Goal: Browse casually

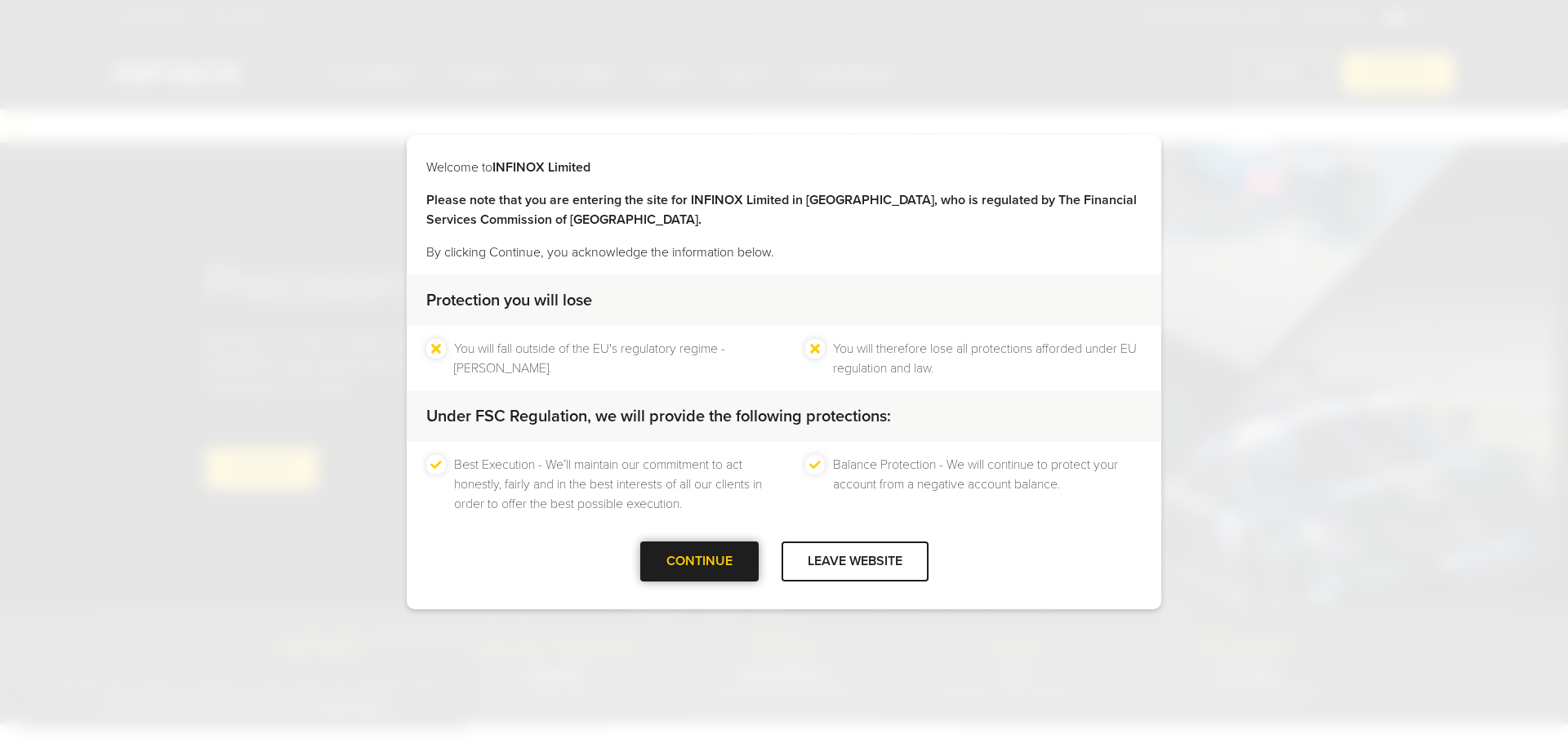
click at [699, 562] on div at bounding box center [699, 562] width 0 height 0
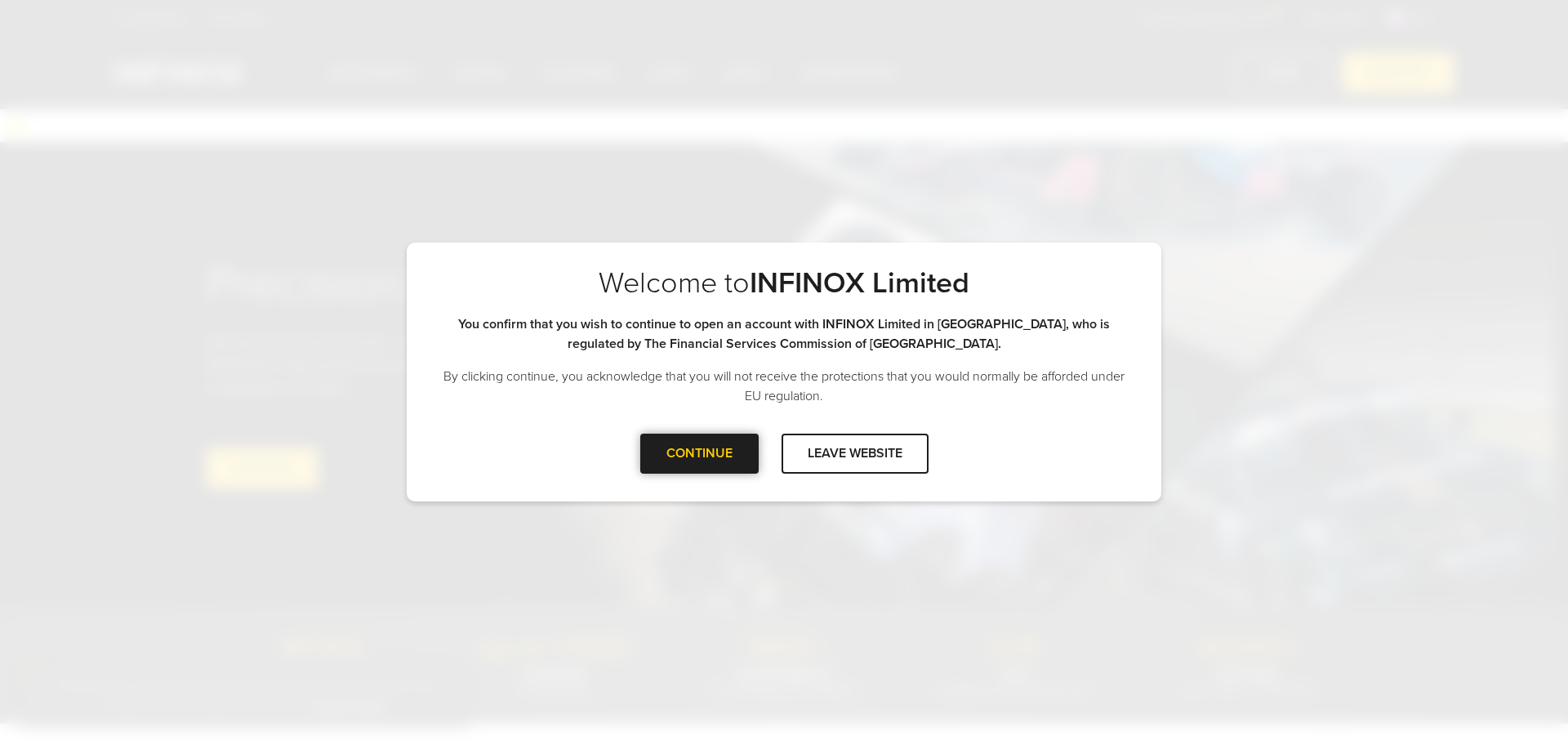
click at [699, 453] on div at bounding box center [699, 453] width 0 height 0
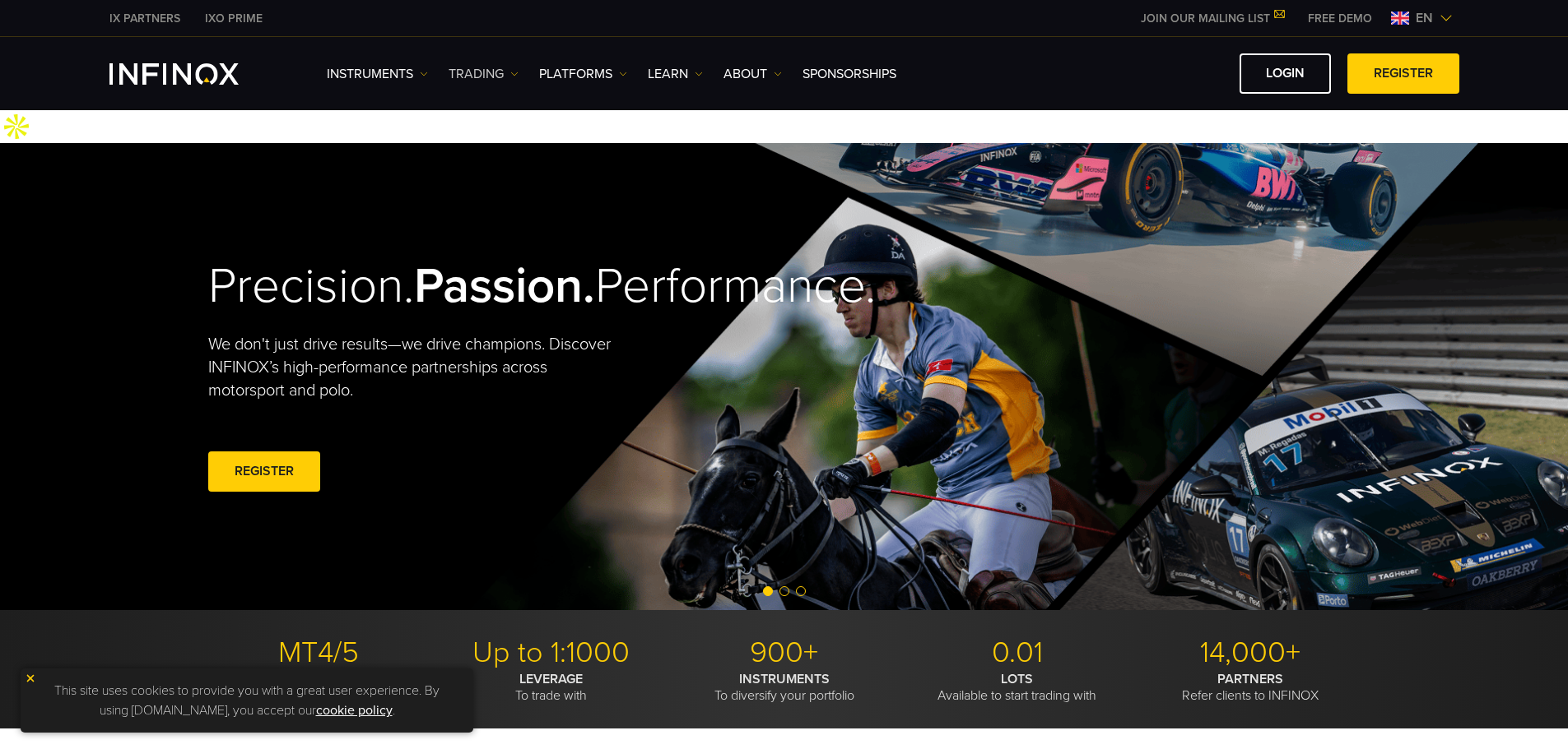
click at [512, 78] on link "TRADING" at bounding box center [483, 73] width 70 height 20
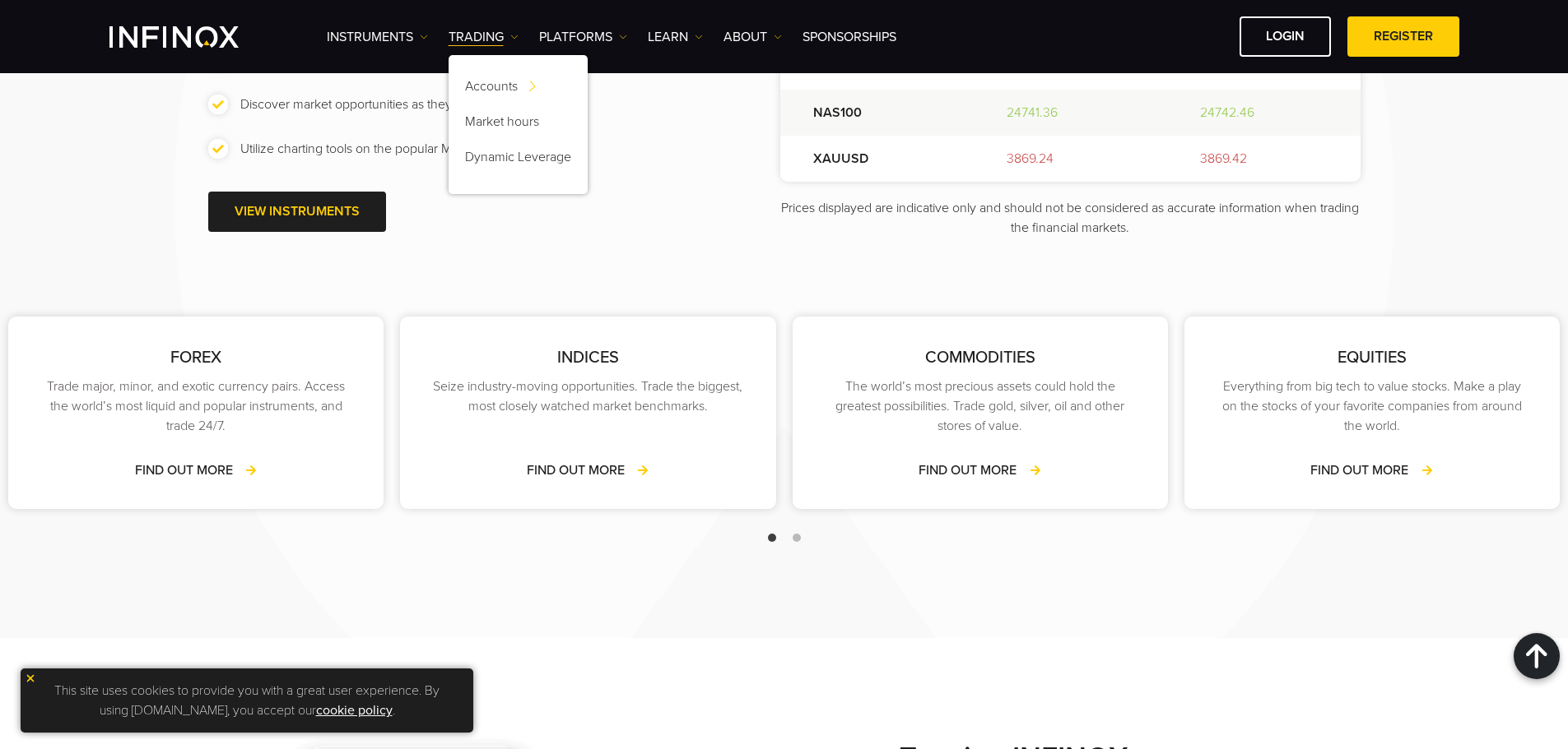
scroll to position [2550, 0]
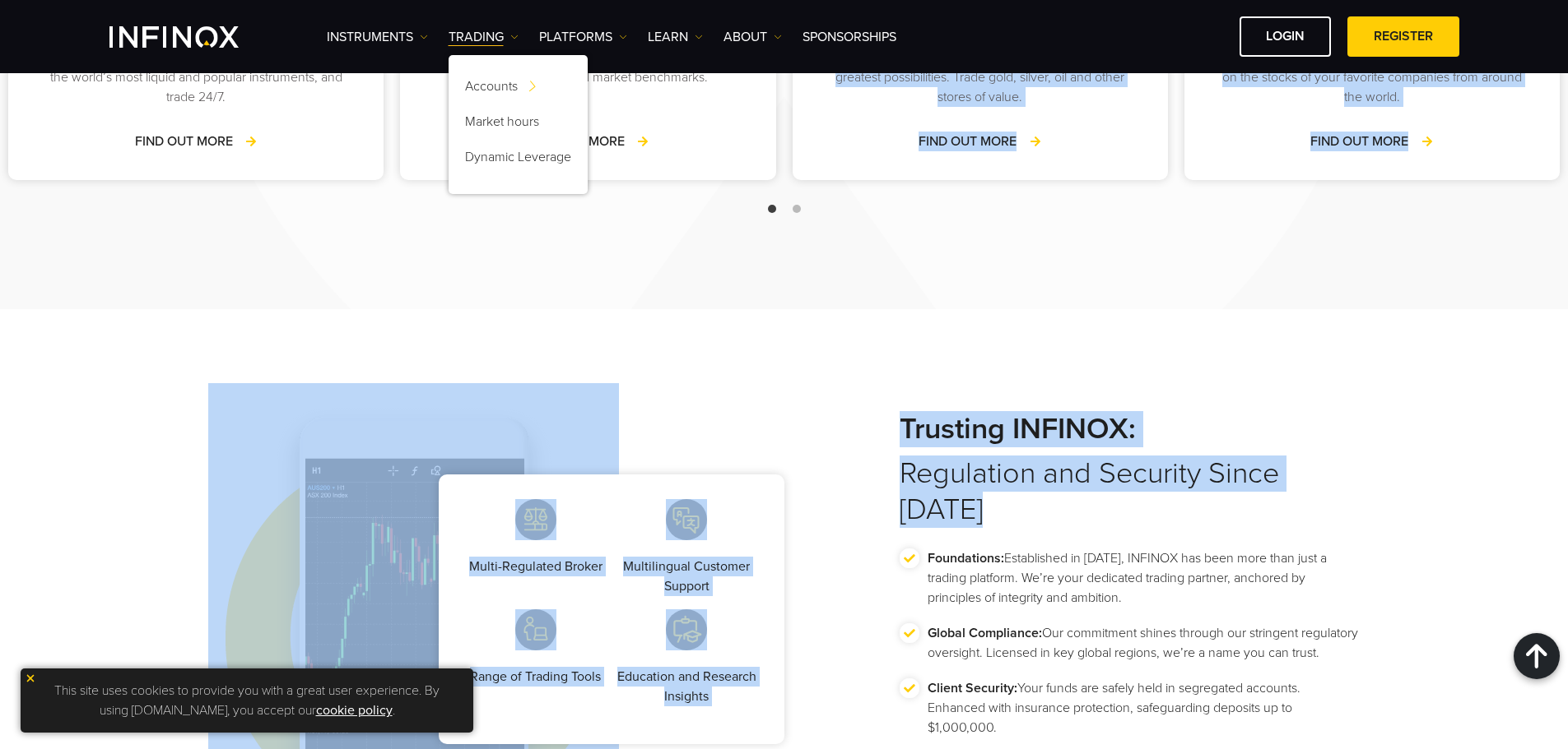
drag, startPoint x: 626, startPoint y: 294, endPoint x: 948, endPoint y: 480, distance: 371.9
click at [948, 480] on div "Premium Partnership, Elevate Your Business with INFINOX PARTNERS Experience exc…" at bounding box center [784, 23] width 1568 height 4935
click at [948, 480] on div "Trusting INFINOX: Regulation and Security Since 2009 Foundations: Established i…" at bounding box center [1130, 609] width 461 height 397
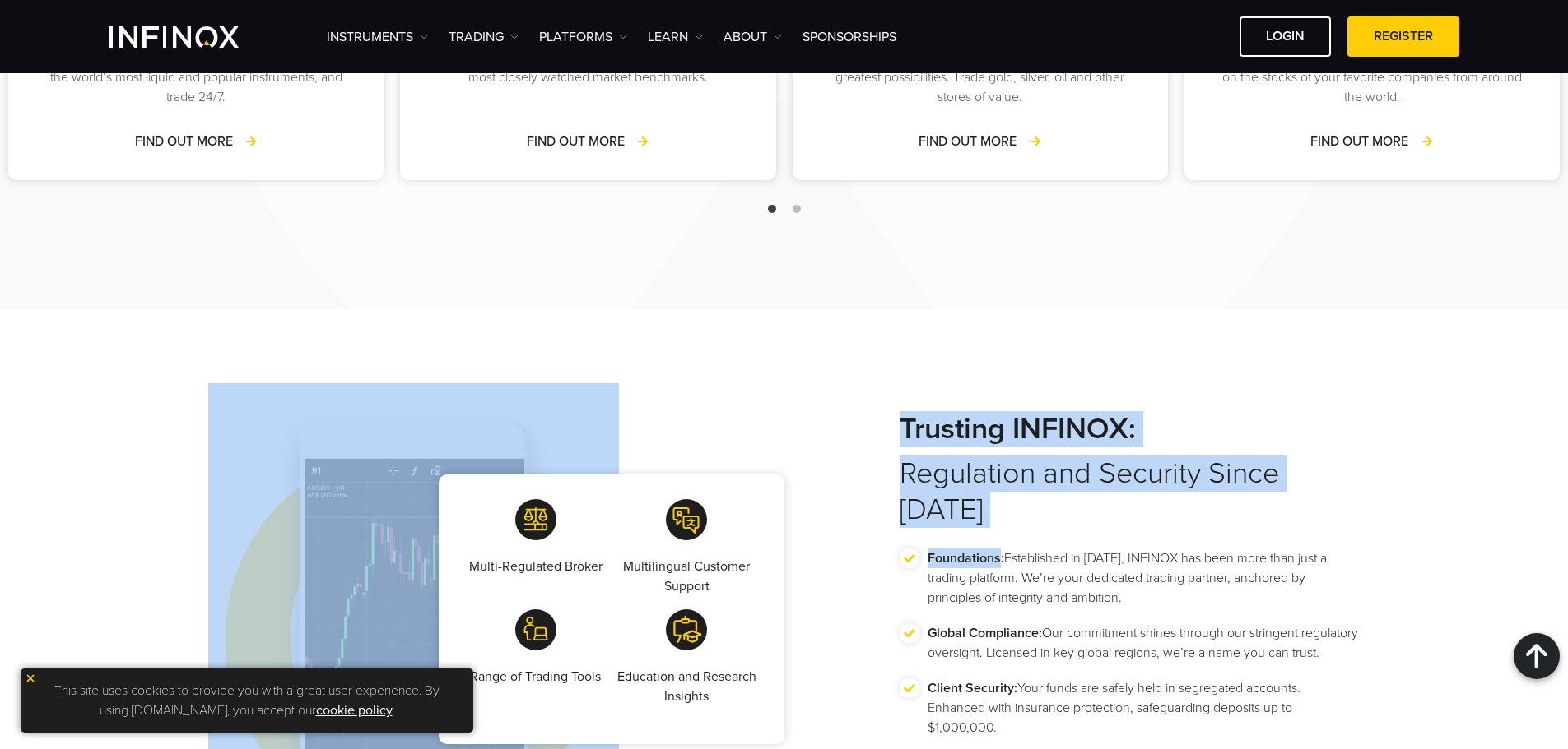
drag, startPoint x: 948, startPoint y: 480, endPoint x: 132, endPoint y: 352, distance: 826.0
click at [132, 352] on div "Multi-Regulated Broker Multilingual Customer Support Range of Trading Tools Edu…" at bounding box center [784, 572] width 1568 height 526
click at [131, 352] on div "Multi-Regulated Broker Multilingual Customer Support Range of Trading Tools Edu…" at bounding box center [784, 572] width 1568 height 526
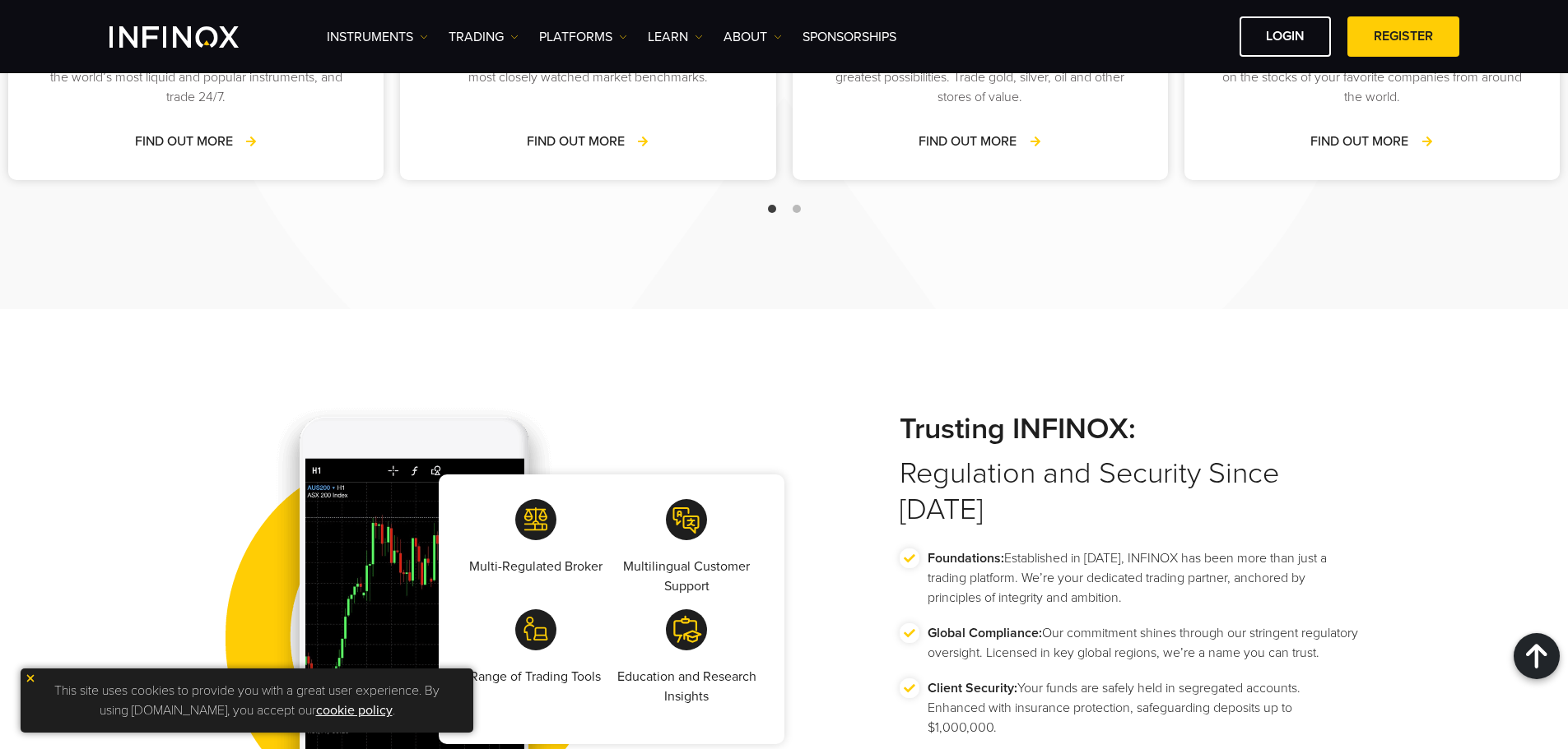
scroll to position [0, 0]
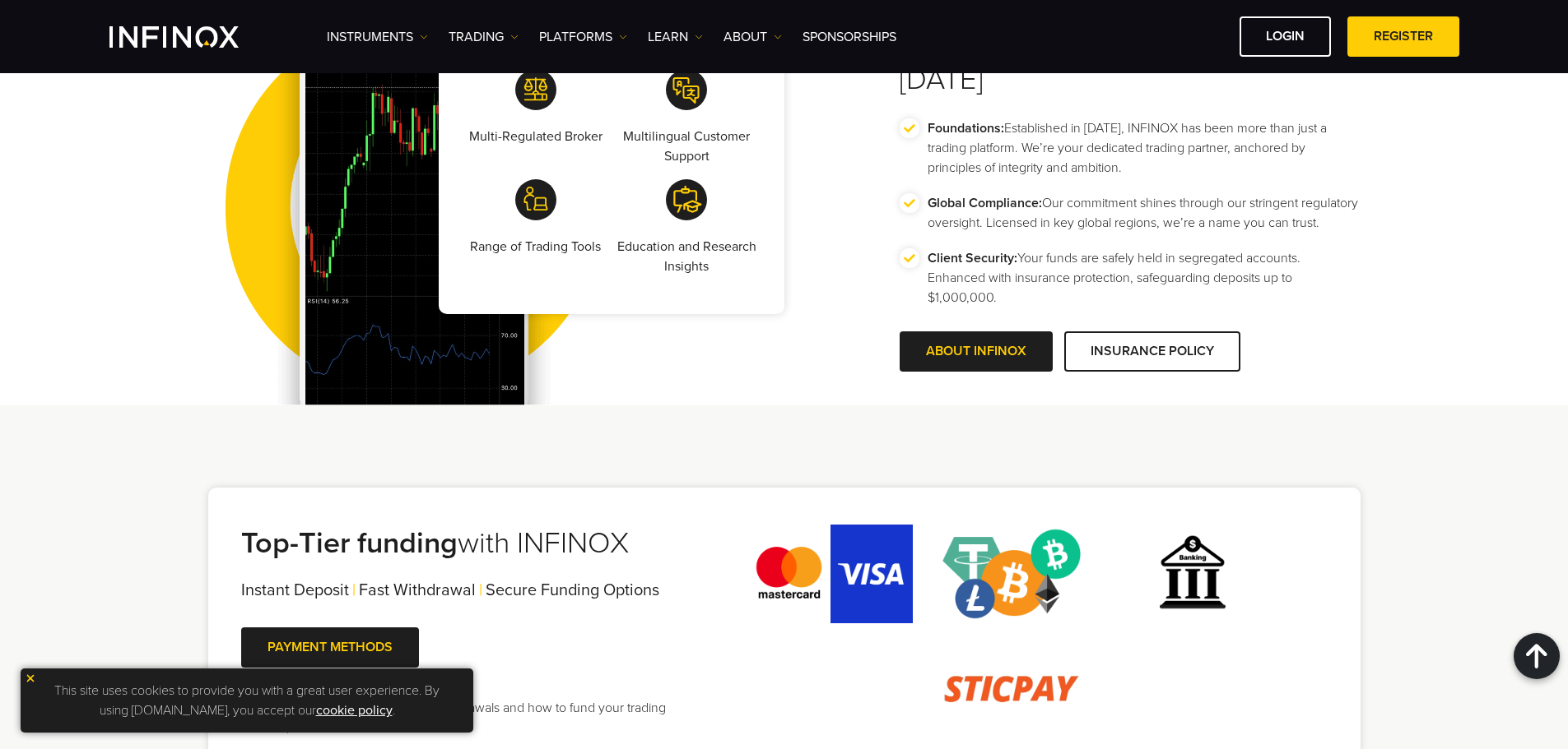
drag, startPoint x: 701, startPoint y: 435, endPoint x: 686, endPoint y: 587, distance: 152.7
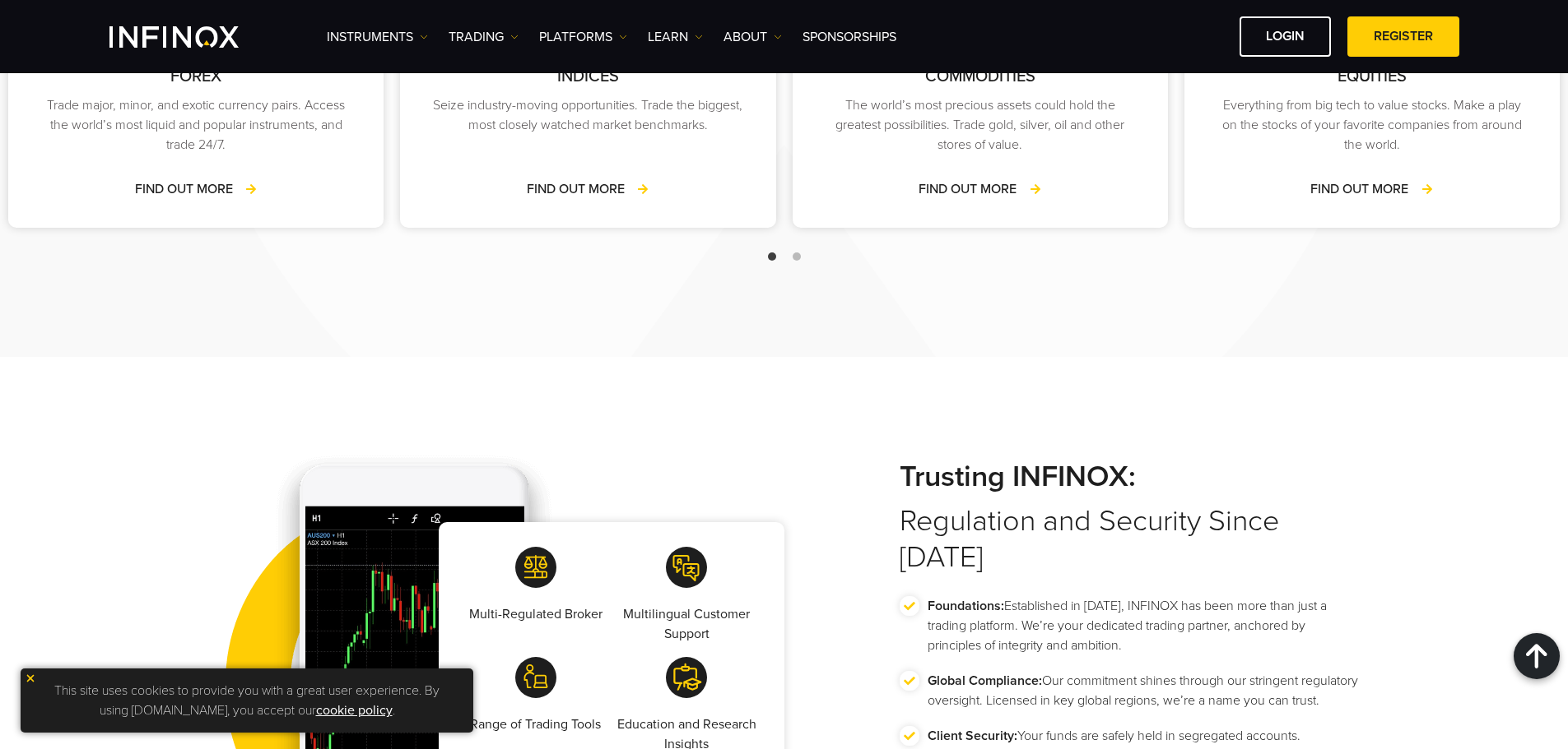
drag, startPoint x: 545, startPoint y: 576, endPoint x: 559, endPoint y: 281, distance: 295.3
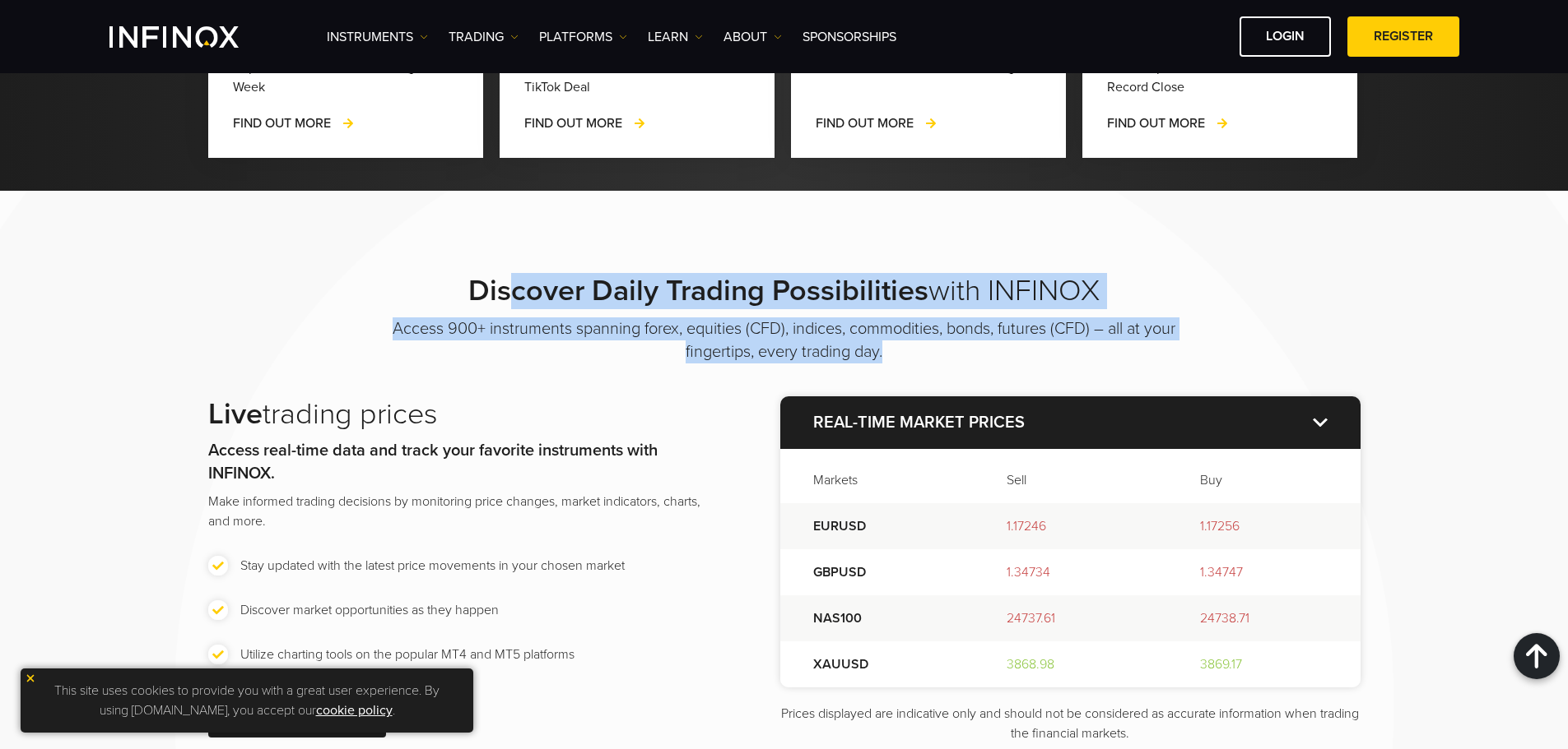
drag, startPoint x: 921, startPoint y: 314, endPoint x: 508, endPoint y: 262, distance: 416.3
click at [508, 273] on div "Discover Daily Trading Possibilities with INFINOX Access 900+ instruments spann…" at bounding box center [784, 508] width 1185 height 471
click at [508, 273] on strong "Discover Daily Trading Possibilities" at bounding box center [698, 290] width 460 height 35
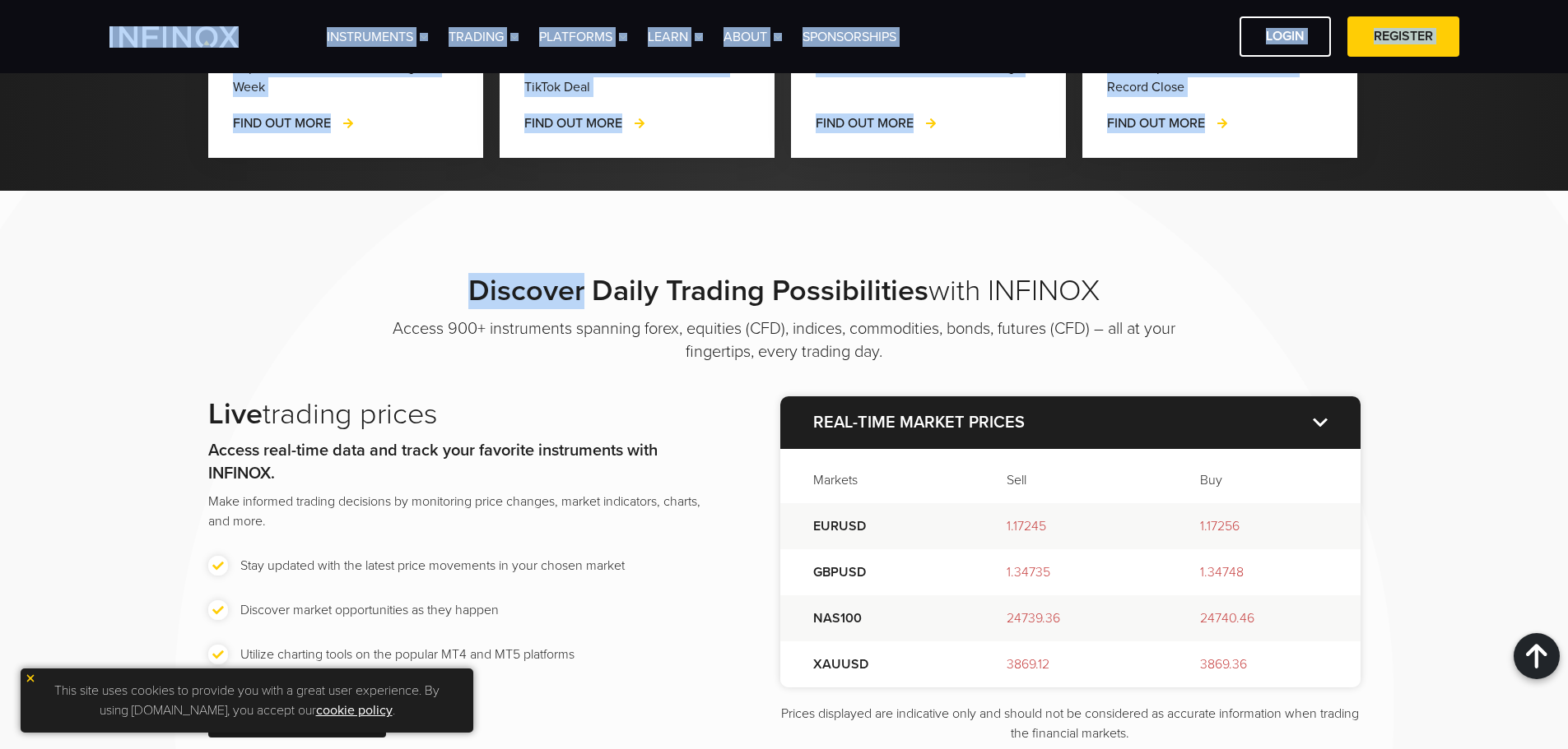
drag, startPoint x: 508, startPoint y: 262, endPoint x: 62, endPoint y: 22, distance: 506.5
click at [62, 22] on body "IX PARTNERS IXO PRIME JOIN OUR MAILING LIST Never Miss a Trading Opportunity wi…" at bounding box center [784, 599] width 1568 height 4628
click at [62, 22] on div "Instruments Instruments Product Information TRADING" at bounding box center [784, 36] width 1568 height 73
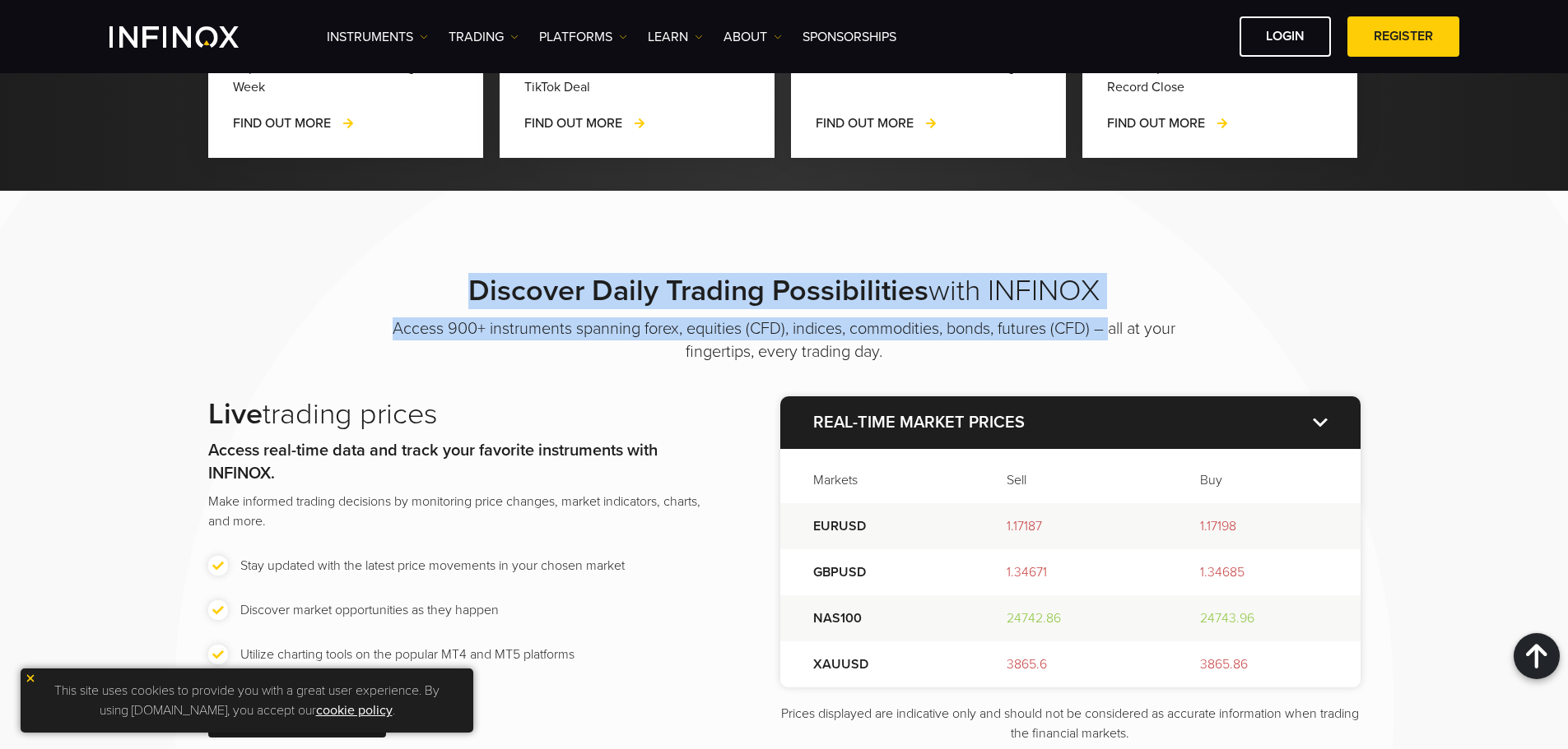
drag, startPoint x: 893, startPoint y: 272, endPoint x: 379, endPoint y: 275, distance: 514.0
click at [379, 275] on div "Discover Daily Trading Possibilities with INFINOX Access 900+ instruments spann…" at bounding box center [784, 508] width 1185 height 471
click at [377, 275] on h2 "Discover Daily Trading Possibilities with INFINOX" at bounding box center [784, 291] width 823 height 36
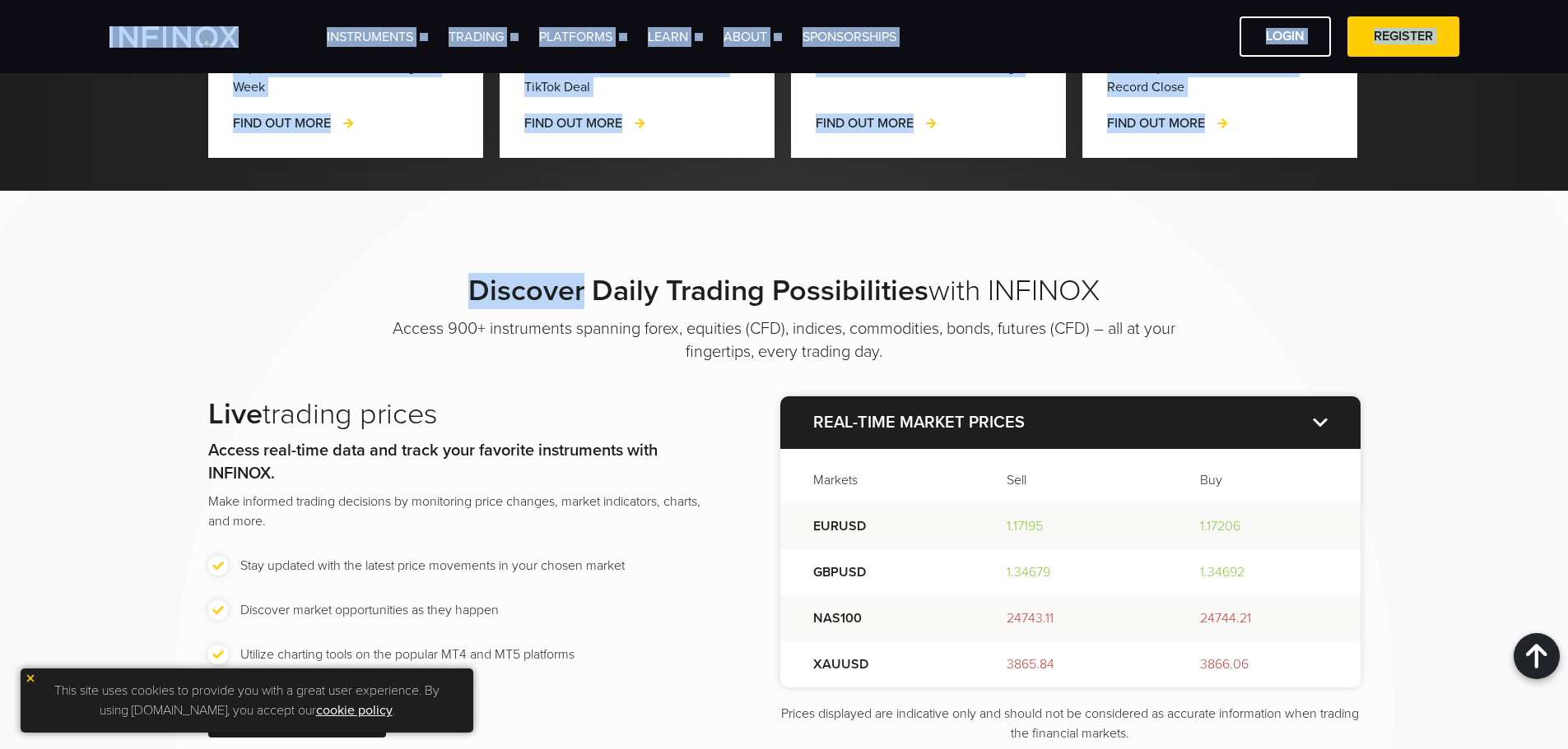
drag, startPoint x: 377, startPoint y: 275, endPoint x: 18, endPoint y: 48, distance: 424.7
click at [19, 48] on body "IX PARTNERS IXO PRIME JOIN OUR MAILING LIST Never Miss a Trading Opportunity wi…" at bounding box center [784, 599] width 1568 height 4628
click at [17, 48] on div "Instruments Instruments Product Information TRADING" at bounding box center [784, 36] width 1568 height 73
drag, startPoint x: 17, startPoint y: 48, endPoint x: 158, endPoint y: 211, distance: 215.5
click at [158, 211] on body "IX PARTNERS IXO PRIME JOIN OUR MAILING LIST Never Miss a Trading Opportunity wi…" at bounding box center [784, 599] width 1568 height 4628
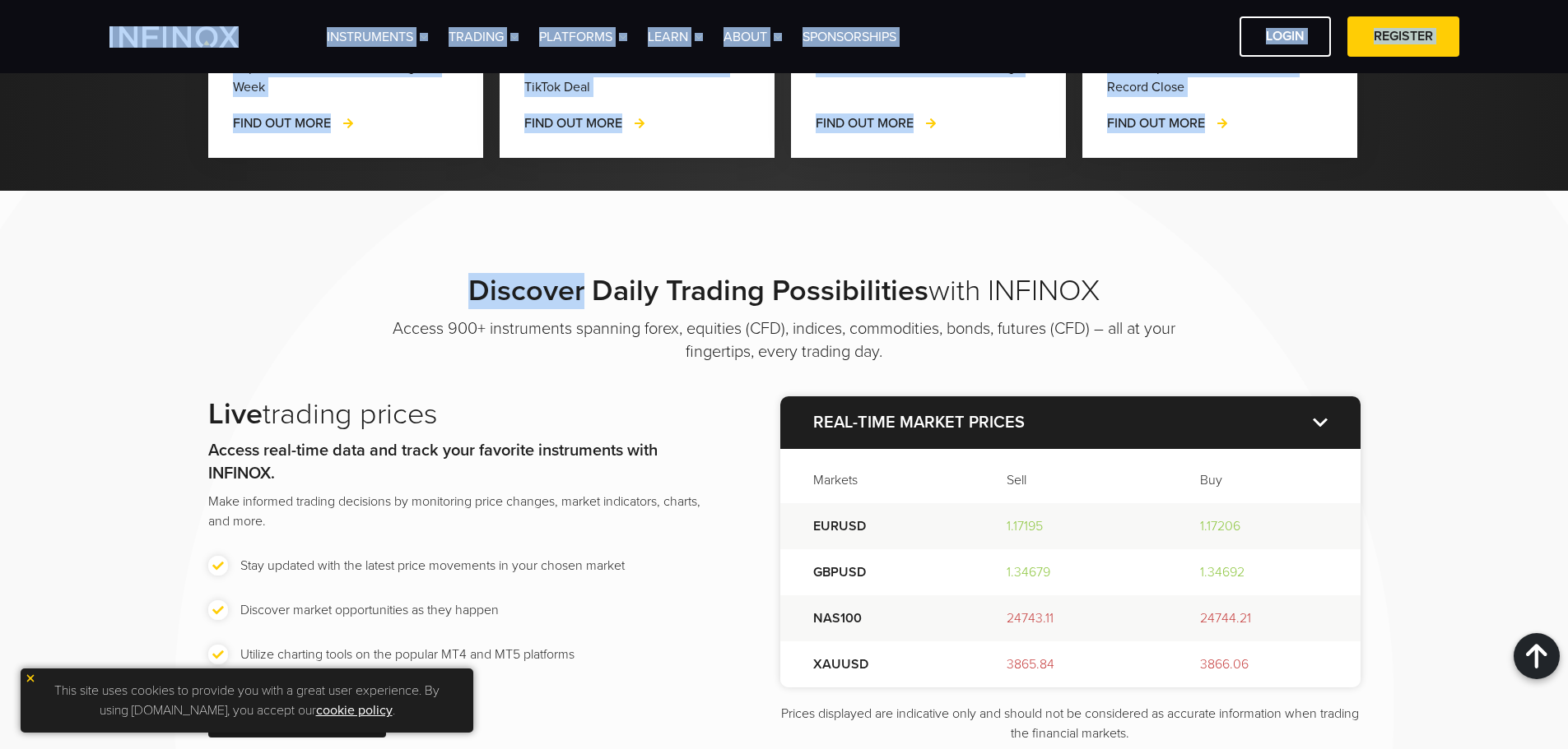
click at [158, 211] on div "Discover Daily Trading Possibilities with INFINOX Access 900+ instruments spann…" at bounding box center [784, 668] width 1568 height 954
